Goal: Task Accomplishment & Management: Manage account settings

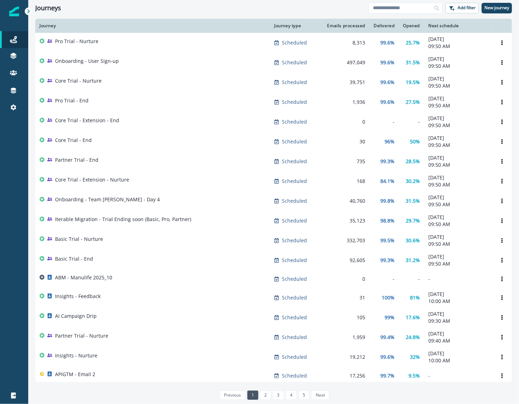
click at [131, 10] on div "Journeys" at bounding box center [201, 8] width 333 height 8
click at [20, 109] on div "Settings" at bounding box center [14, 107] width 23 height 8
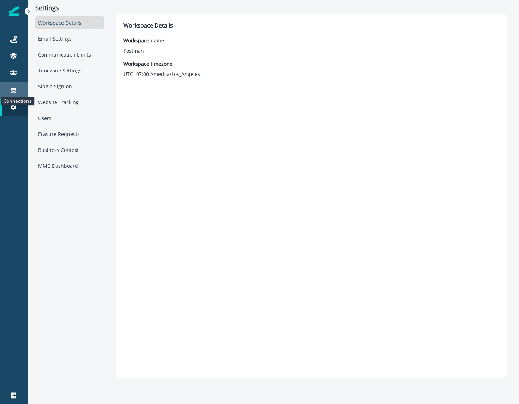
click at [16, 90] on icon at bounding box center [13, 90] width 7 height 7
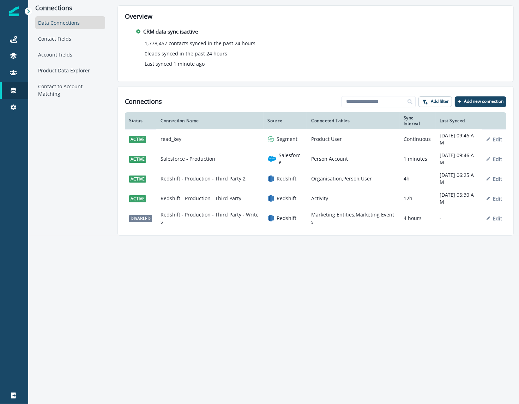
click at [466, 41] on html "A newer version of [DOMAIN_NAME] is available. Refresh your page to load the la…" at bounding box center [259, 202] width 519 height 404
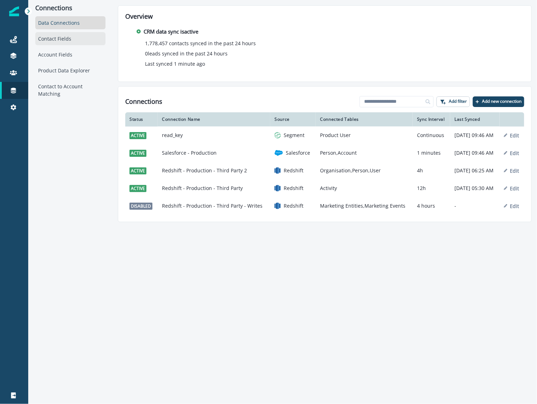
click at [63, 39] on div "Contact Fields" at bounding box center [70, 38] width 70 height 13
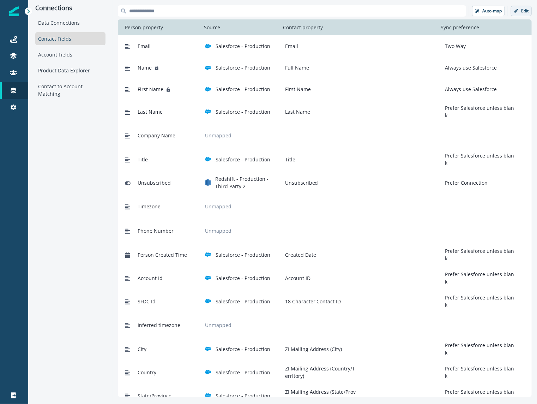
click at [466, 11] on p "Edit" at bounding box center [524, 10] width 7 height 5
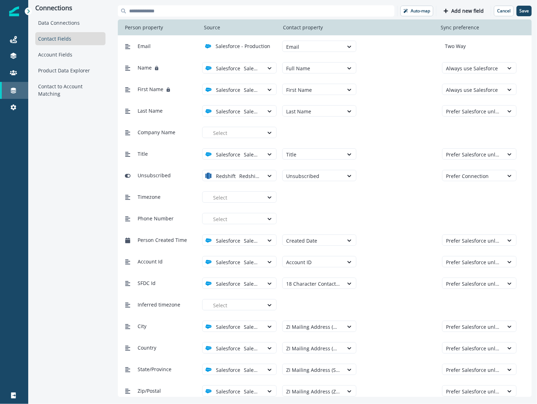
click at [20, 94] on div "Connections" at bounding box center [14, 90] width 23 height 8
click at [18, 94] on div "Connections" at bounding box center [14, 90] width 23 height 8
click at [17, 105] on div "Settings" at bounding box center [14, 107] width 23 height 8
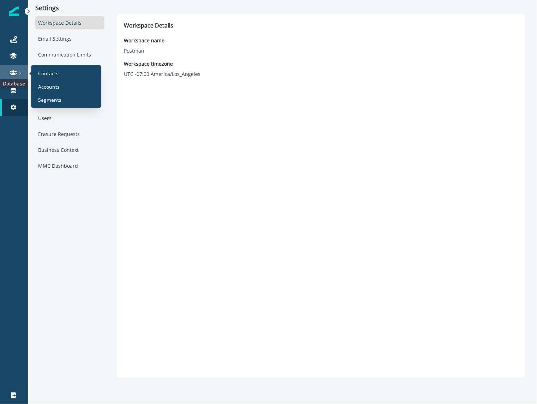
click at [13, 73] on icon at bounding box center [13, 72] width 7 height 7
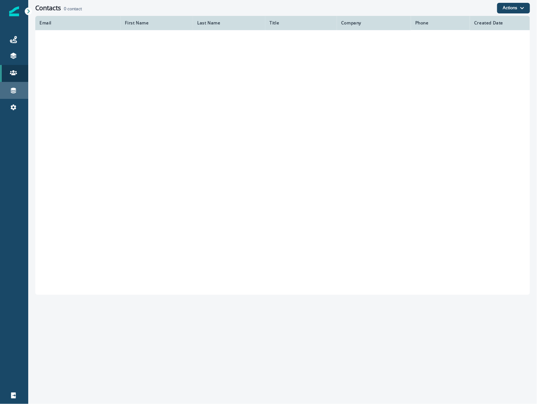
click at [12, 95] on link "Connections" at bounding box center [14, 90] width 28 height 17
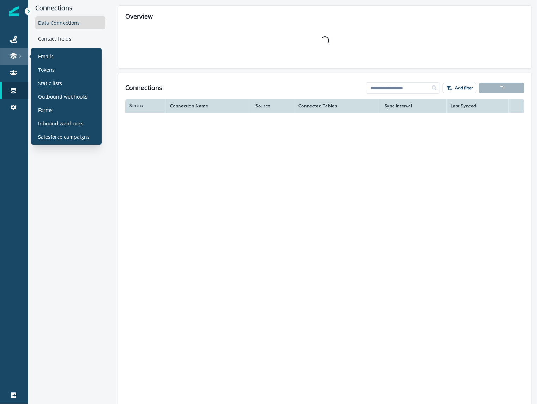
click at [19, 55] on icon at bounding box center [20, 56] width 4 height 4
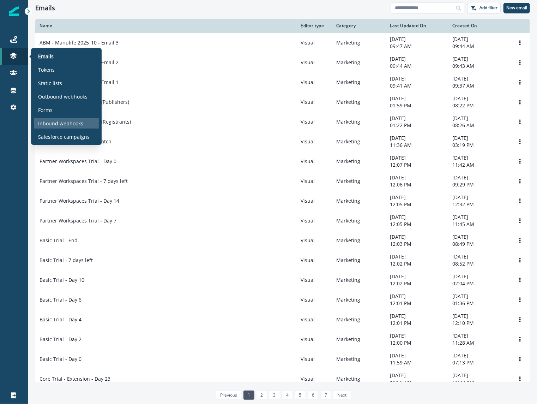
click at [76, 126] on p "Inbound webhooks" at bounding box center [60, 123] width 45 height 7
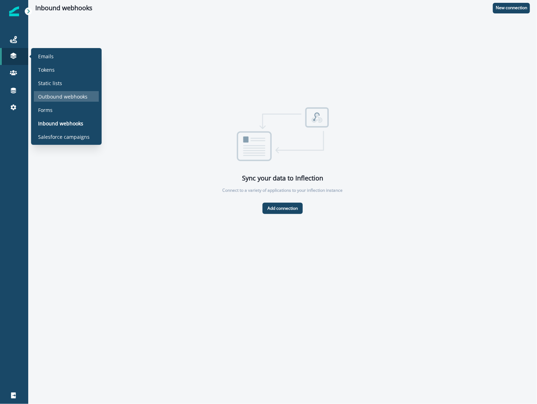
click at [73, 95] on p "Outbound webhooks" at bounding box center [62, 96] width 49 height 7
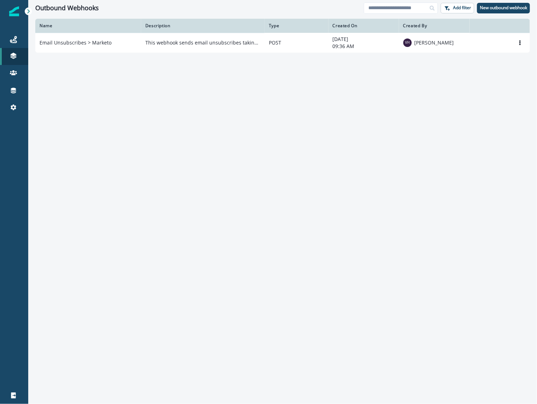
click at [204, 84] on div "Name Description Type Created On Created By Email Unsubscribes > Marketo This w…" at bounding box center [282, 211] width 509 height 384
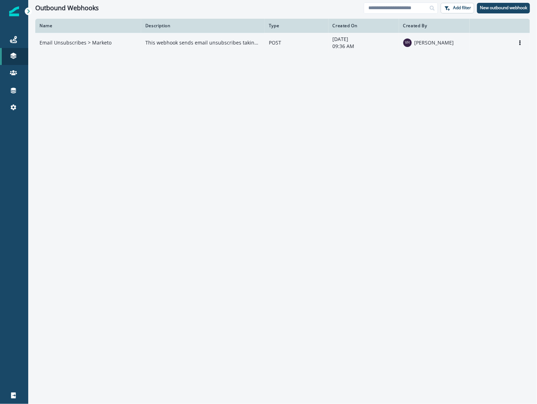
click at [77, 45] on td "Email Unsubscribes > Marketo" at bounding box center [88, 43] width 106 height 20
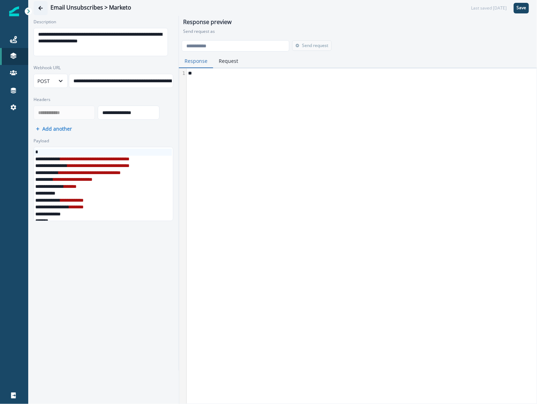
click at [37, 6] on button "Go back" at bounding box center [41, 8] width 14 height 14
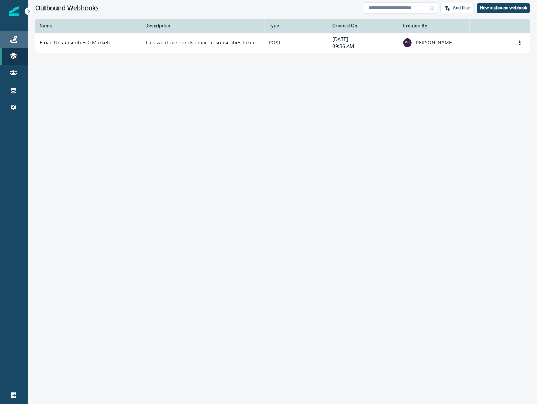
click at [19, 44] on link "Journeys" at bounding box center [14, 39] width 28 height 17
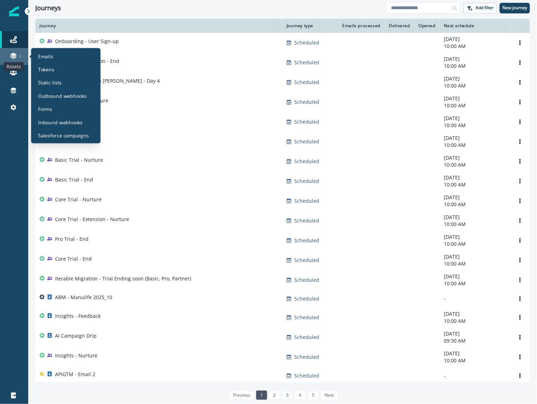
click at [16, 54] on icon at bounding box center [13, 55] width 6 height 4
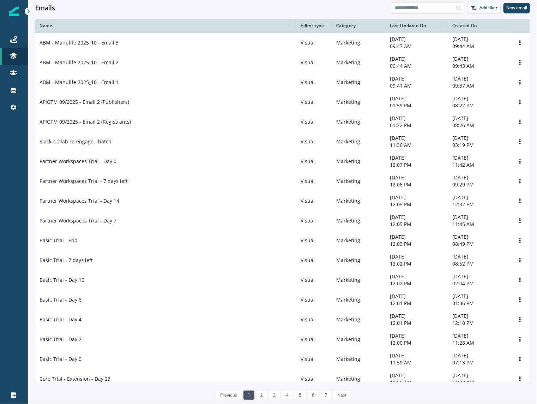
click at [157, 19] on th "Name" at bounding box center [165, 26] width 261 height 14
